Goal: Connect with others: Connect with others

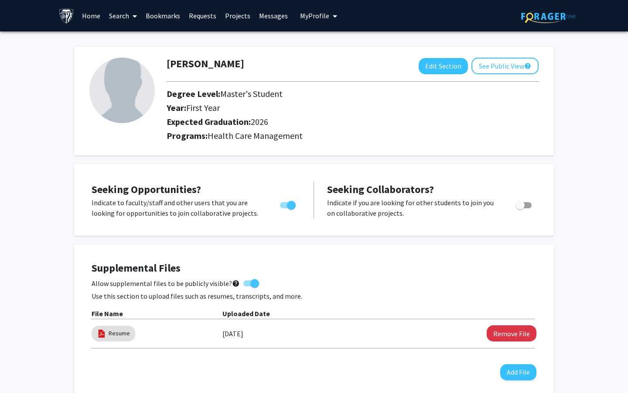
click at [92, 16] on link "Home" at bounding box center [91, 15] width 27 height 31
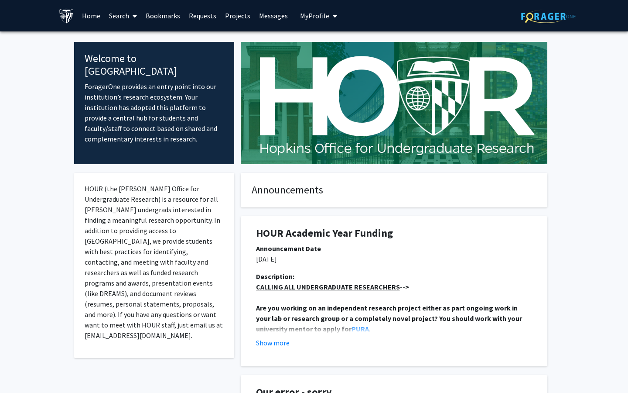
click at [130, 17] on span at bounding box center [133, 16] width 8 height 31
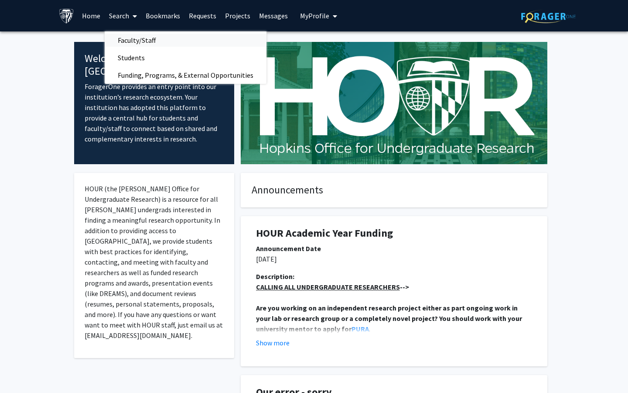
click at [133, 41] on span "Faculty/Staff" at bounding box center [137, 39] width 64 height 17
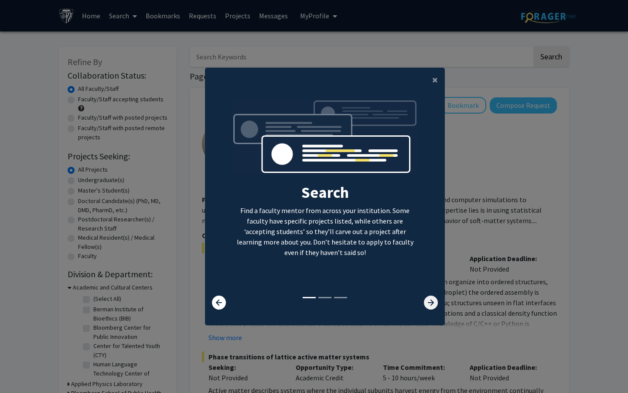
click at [430, 306] on icon at bounding box center [431, 302] width 14 height 14
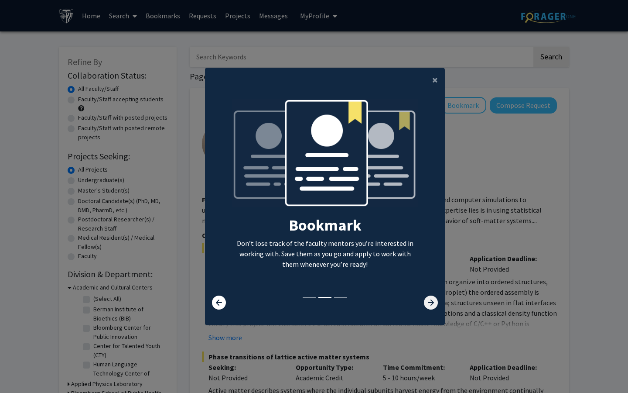
click at [430, 306] on icon at bounding box center [431, 302] width 14 height 14
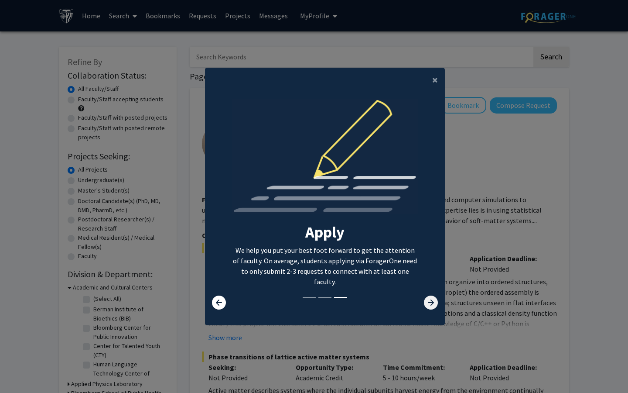
click at [430, 306] on icon at bounding box center [431, 302] width 14 height 14
click at [435, 76] on span "×" at bounding box center [435, 80] width 6 height 14
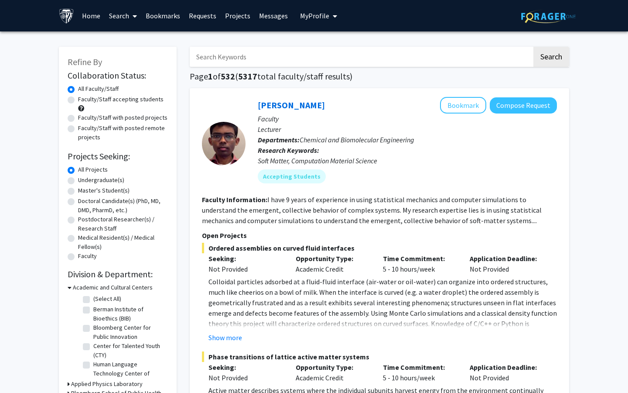
click at [78, 98] on label "Faculty/Staff accepting students" at bounding box center [121, 99] width 86 height 9
click at [78, 98] on input "Faculty/Staff accepting students" at bounding box center [81, 98] width 6 height 6
radio input "true"
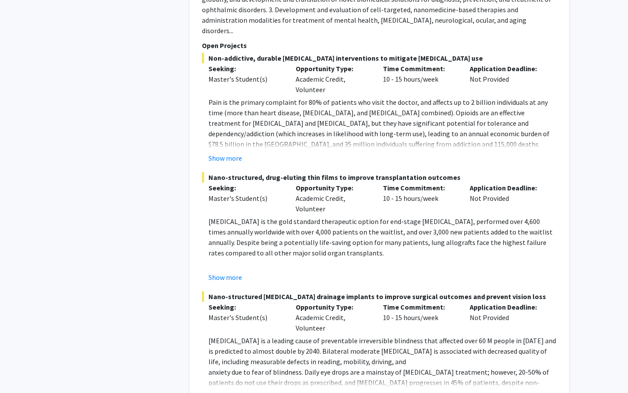
scroll to position [4386, 0]
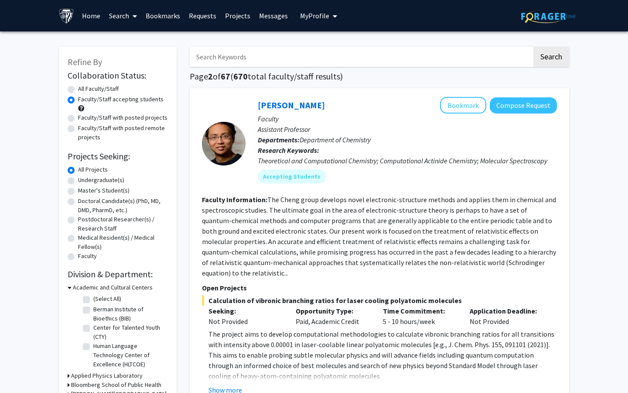
click at [322, 63] on input "Search Keywords" at bounding box center [361, 57] width 342 height 20
type input "cardio"
click at [551, 58] on button "Search" at bounding box center [552, 57] width 36 height 20
radio input "true"
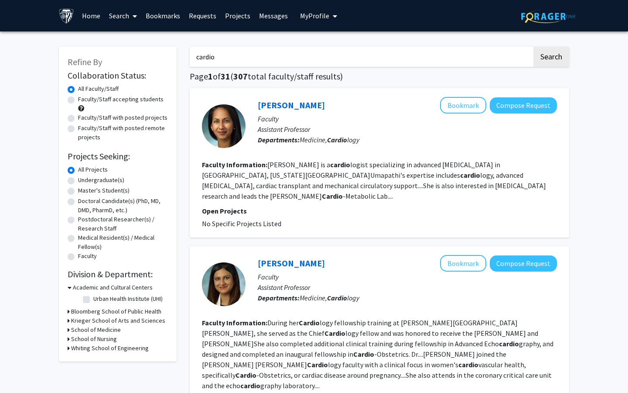
click at [78, 100] on label "Faculty/Staff accepting students" at bounding box center [121, 99] width 86 height 9
click at [78, 100] on input "Faculty/Staff accepting students" at bounding box center [81, 98] width 6 height 6
radio input "true"
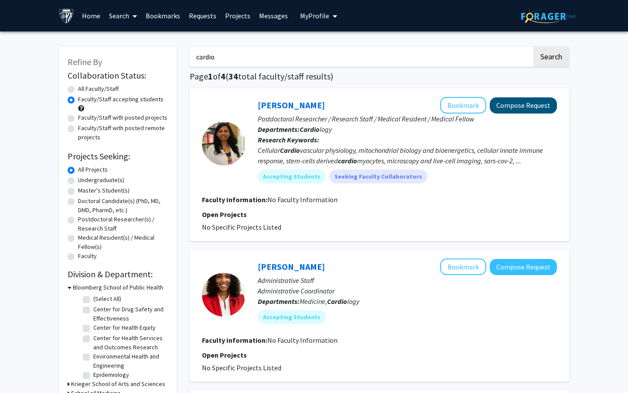
click at [531, 105] on button "Compose Request" at bounding box center [523, 105] width 67 height 16
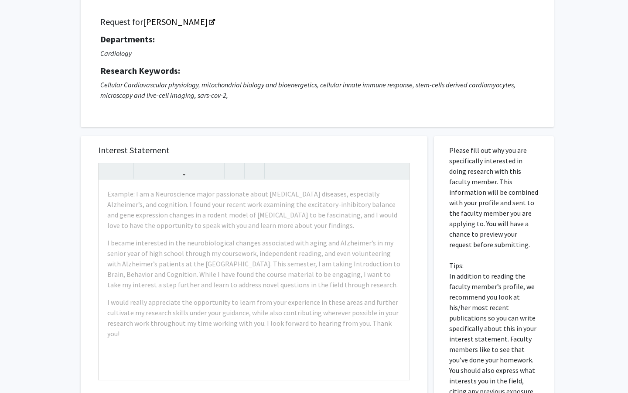
scroll to position [116, 0]
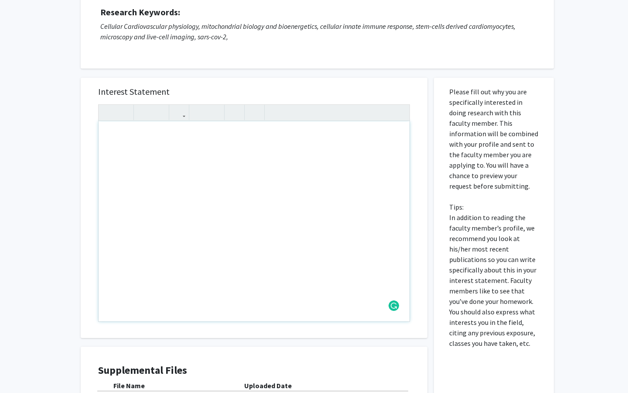
click at [291, 80] on div "Interest Statement Insert link Remove link" at bounding box center [253, 208] width 329 height 260
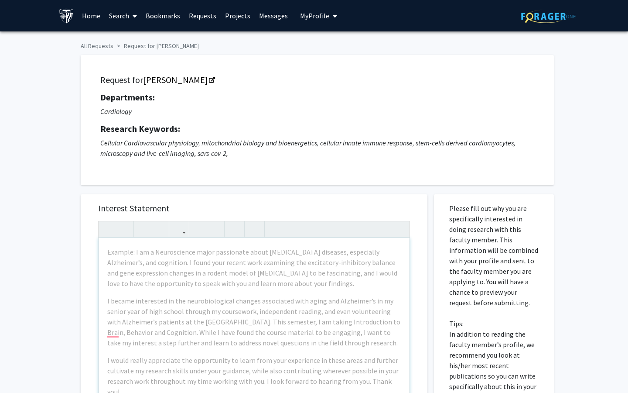
scroll to position [0, 0]
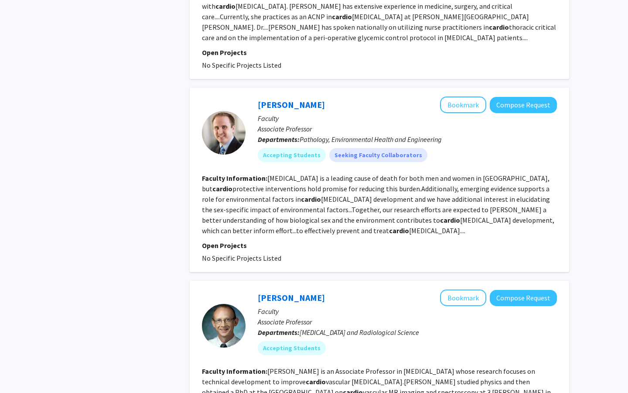
scroll to position [1695, 0]
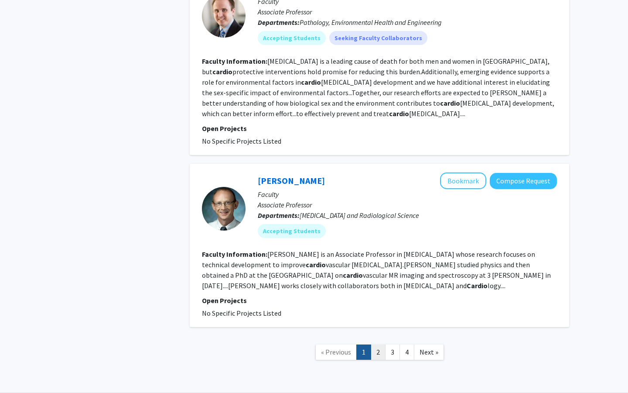
click at [375, 344] on link "2" at bounding box center [378, 351] width 15 height 15
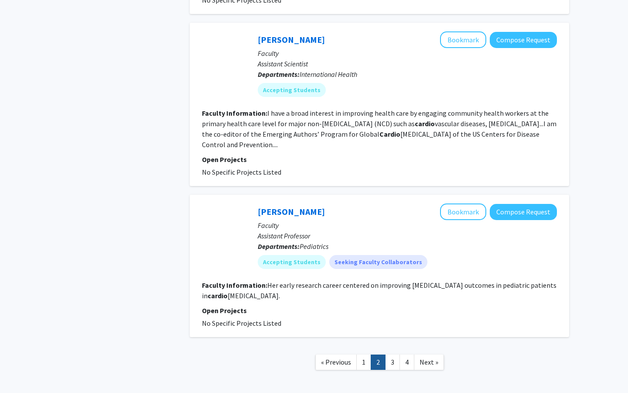
scroll to position [1622, 0]
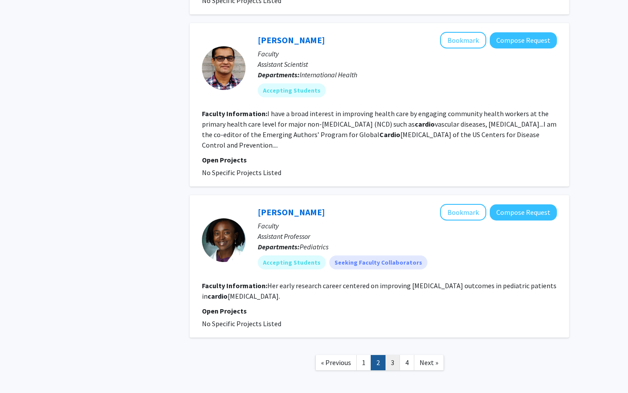
click at [394, 355] on link "3" at bounding box center [392, 362] width 15 height 15
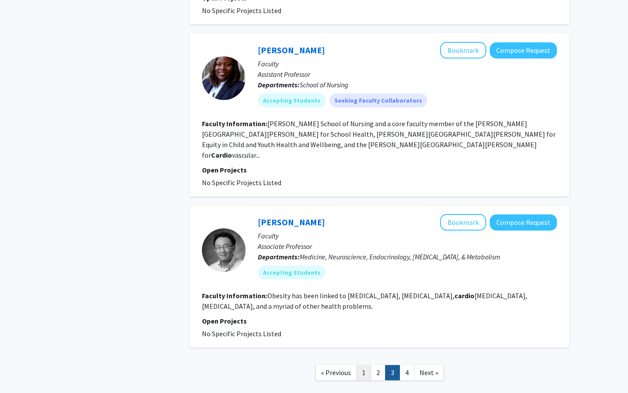
scroll to position [1451, 0]
click at [368, 365] on link "1" at bounding box center [363, 372] width 15 height 15
